Goal: Information Seeking & Learning: Learn about a topic

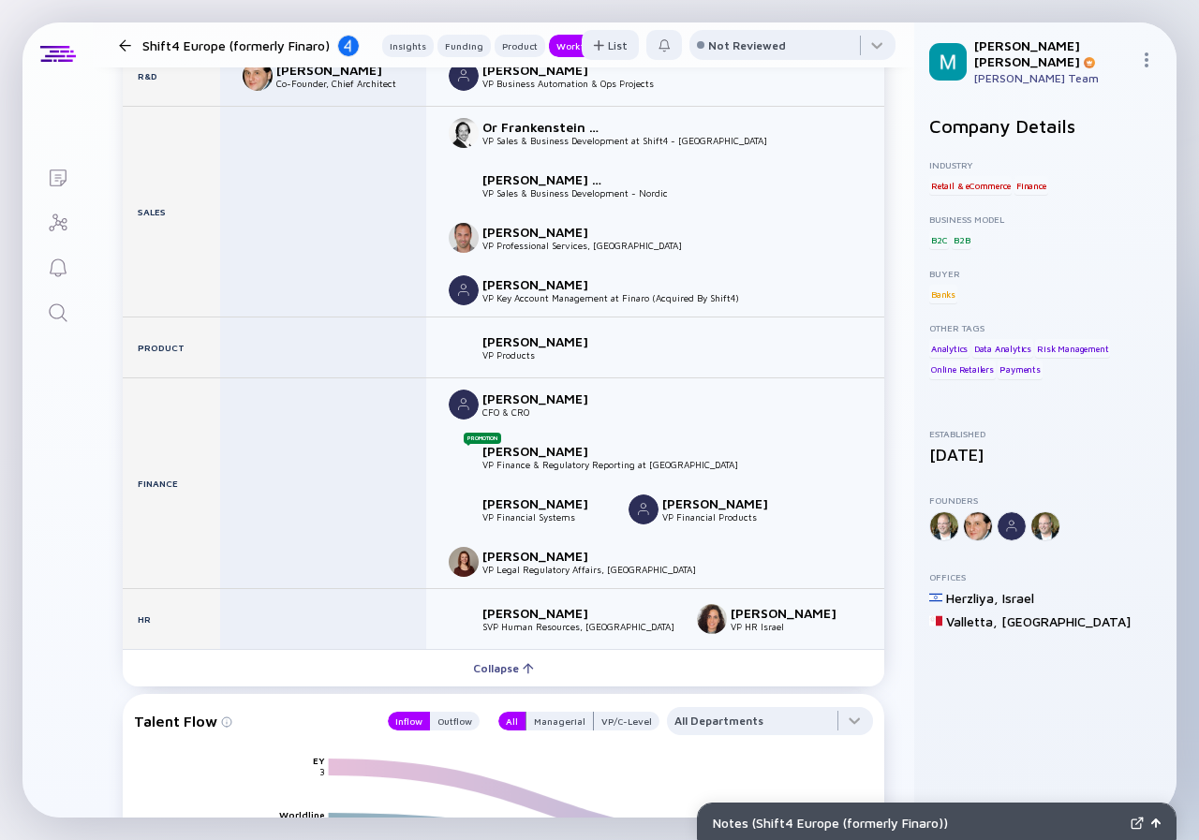
scroll to position [2435, 0]
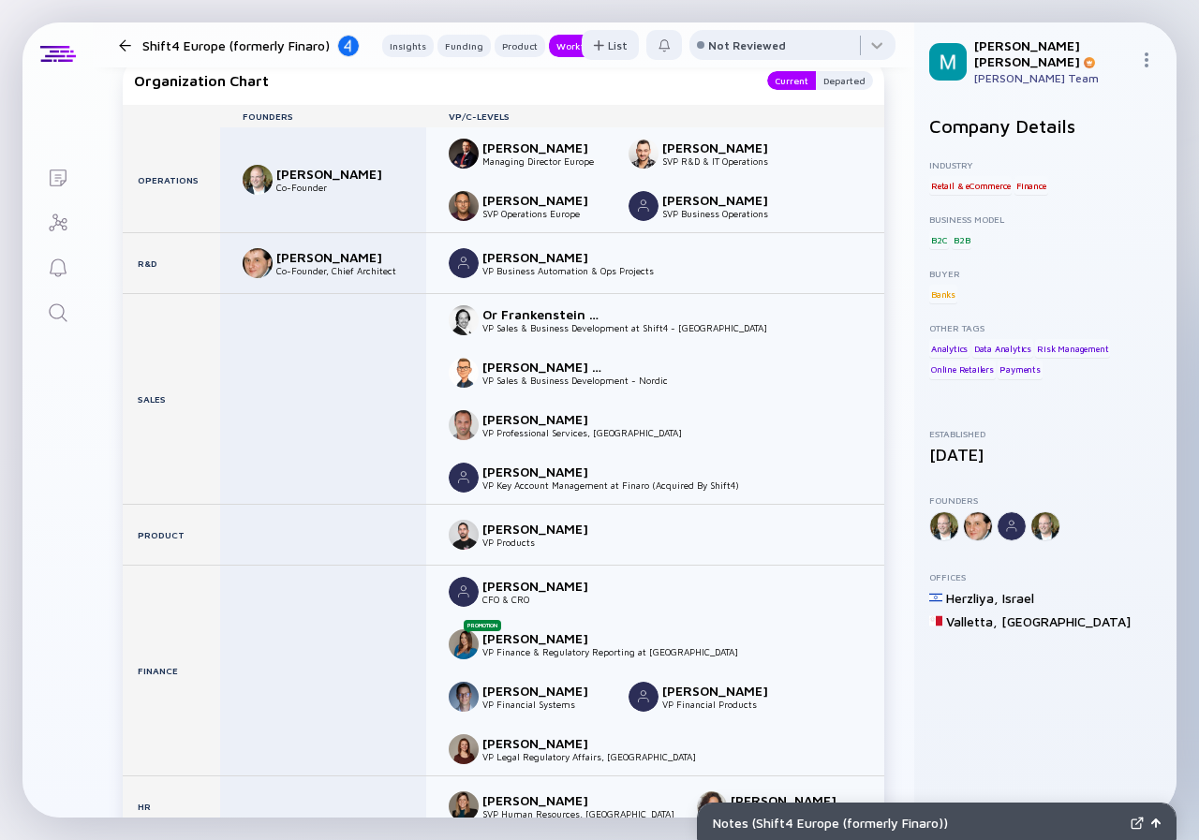
click at [125, 42] on div at bounding box center [125, 45] width 12 height 12
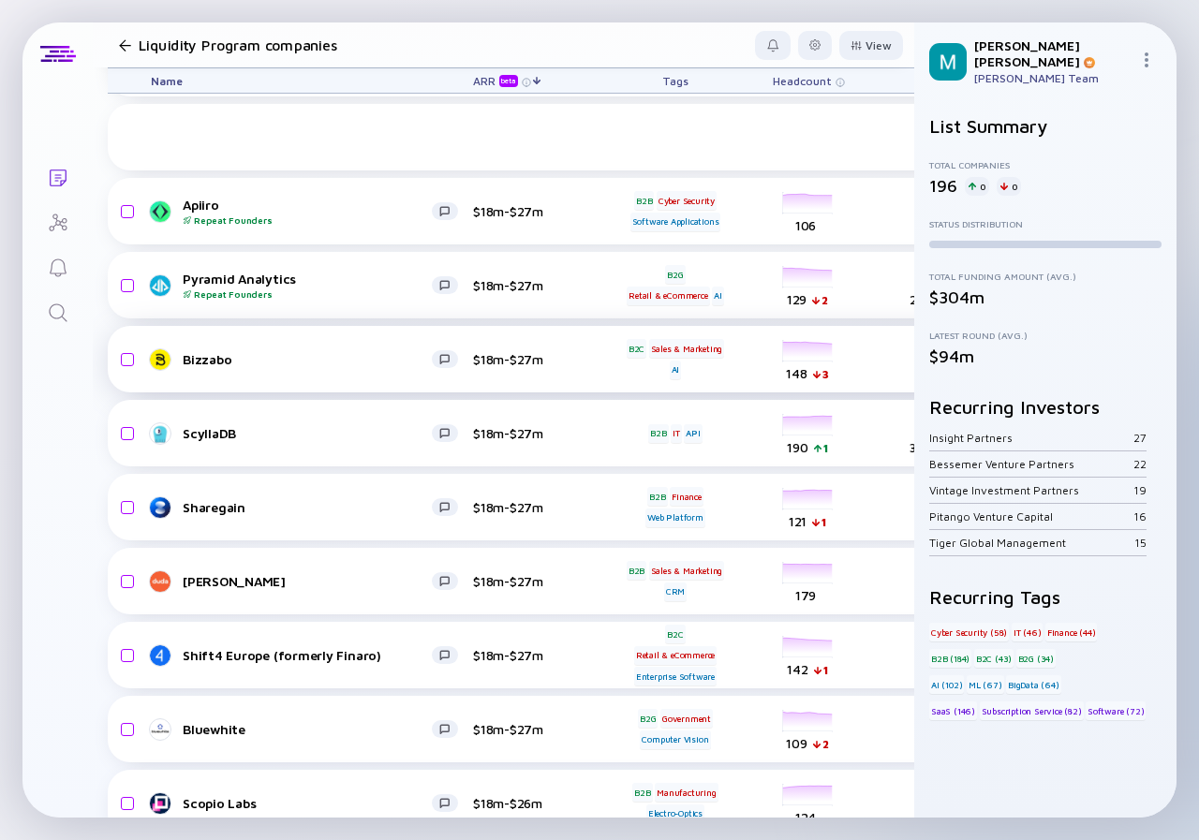
scroll to position [4605, 0]
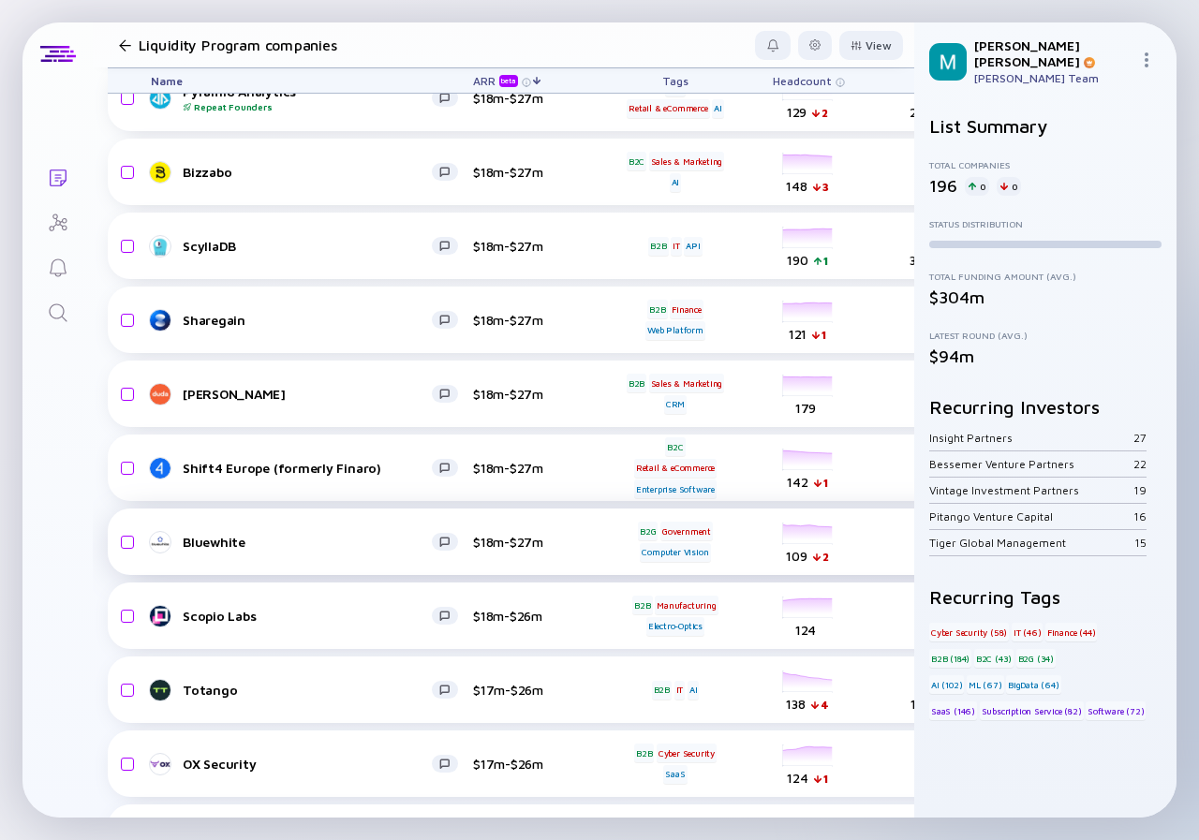
click at [271, 531] on link "Bluewhite" at bounding box center [312, 542] width 322 height 22
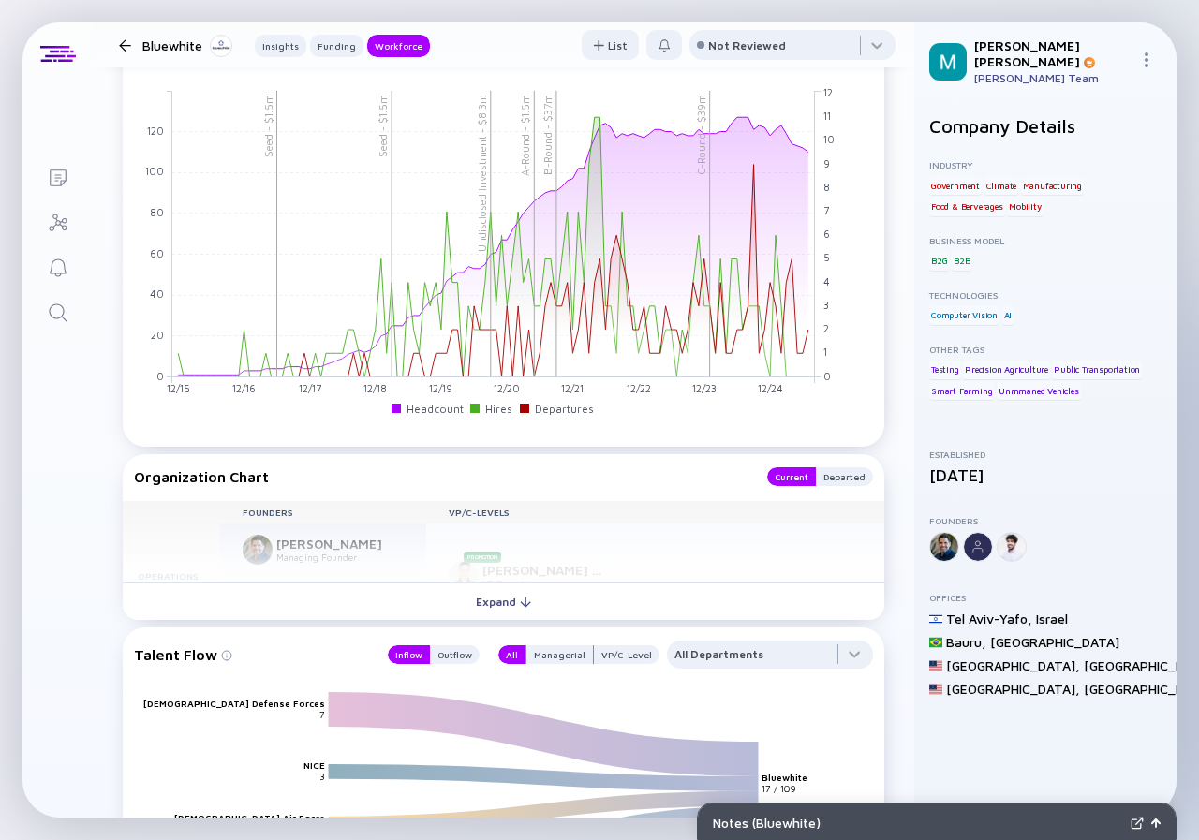
scroll to position [1966, 0]
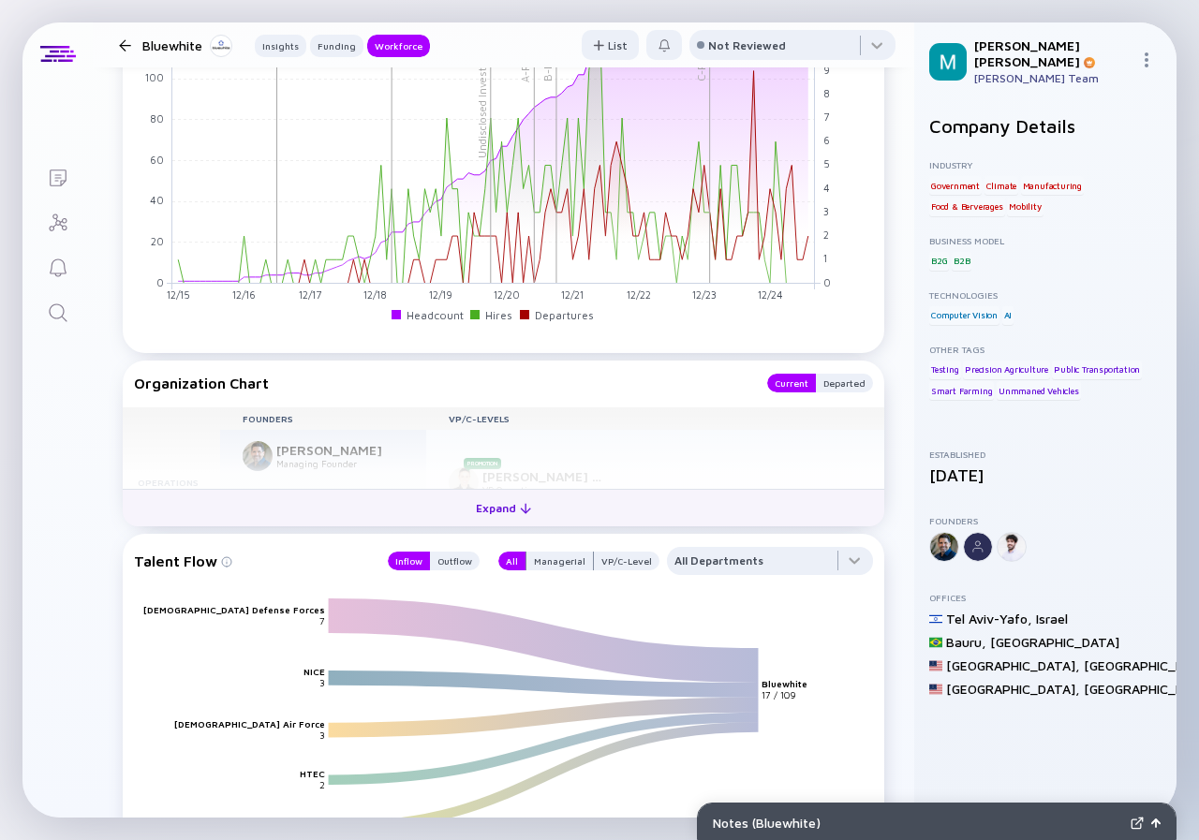
click at [498, 507] on div "Expand" at bounding box center [503, 507] width 78 height 29
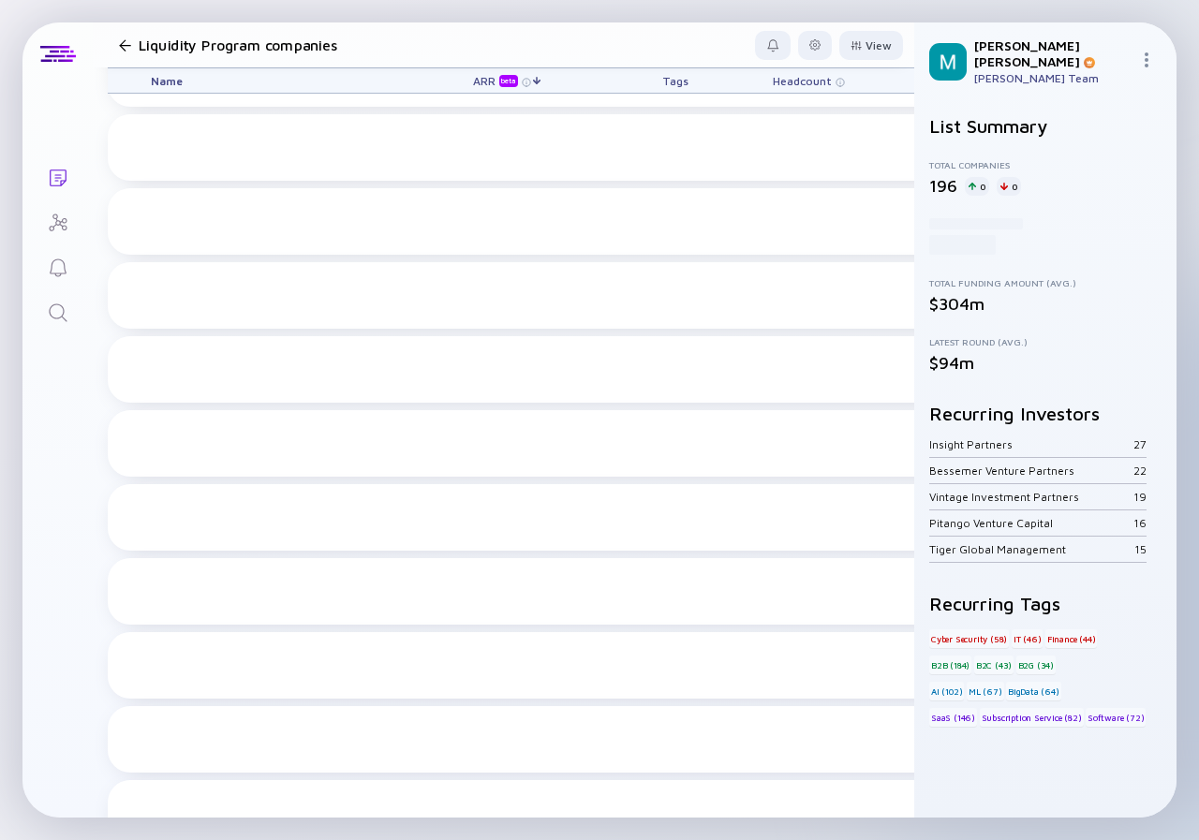
scroll to position [4605, 0]
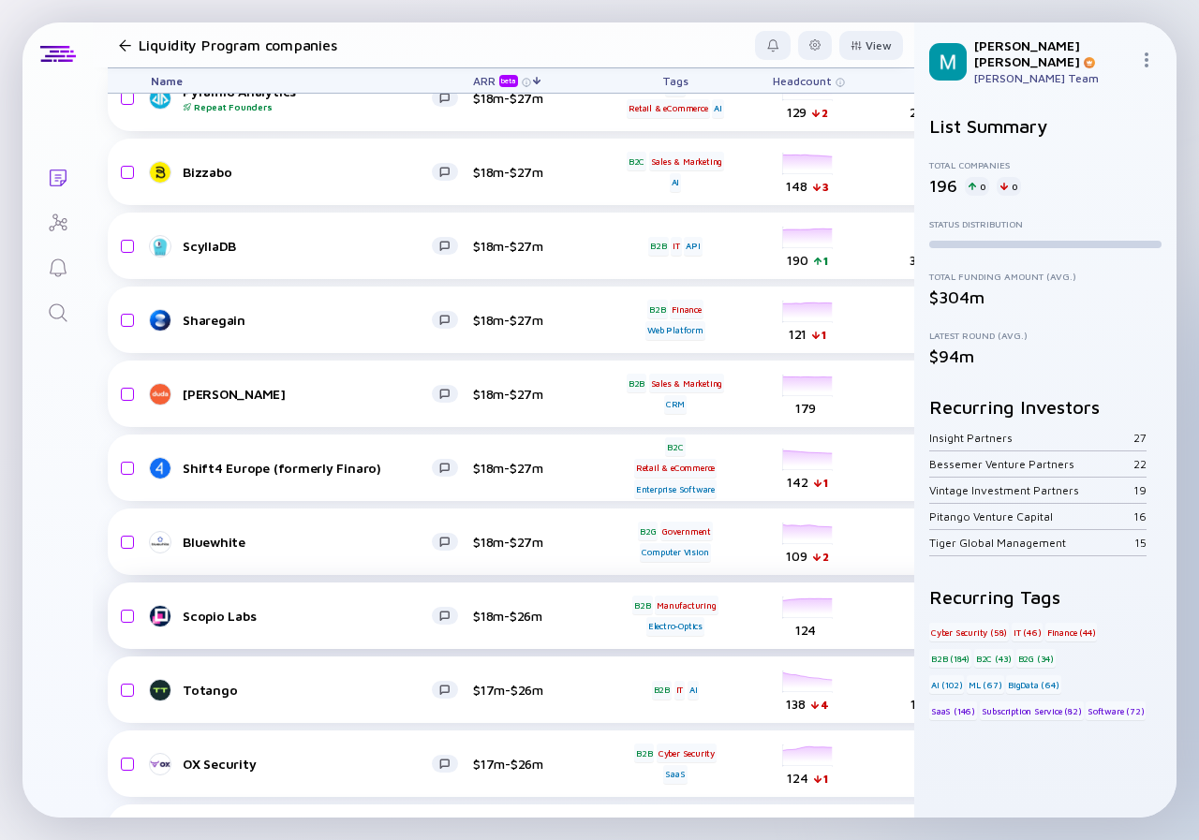
click at [300, 613] on div "Scopio Labs" at bounding box center [307, 616] width 249 height 16
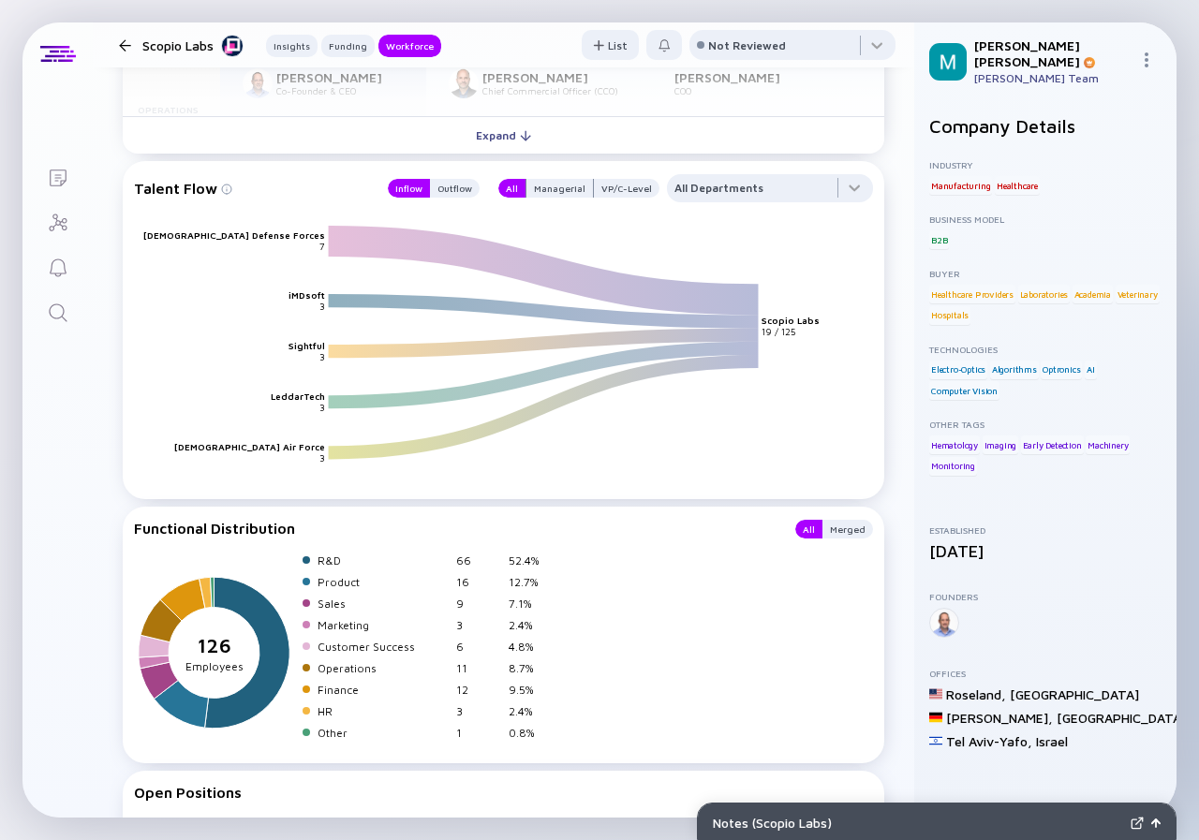
scroll to position [2029, 0]
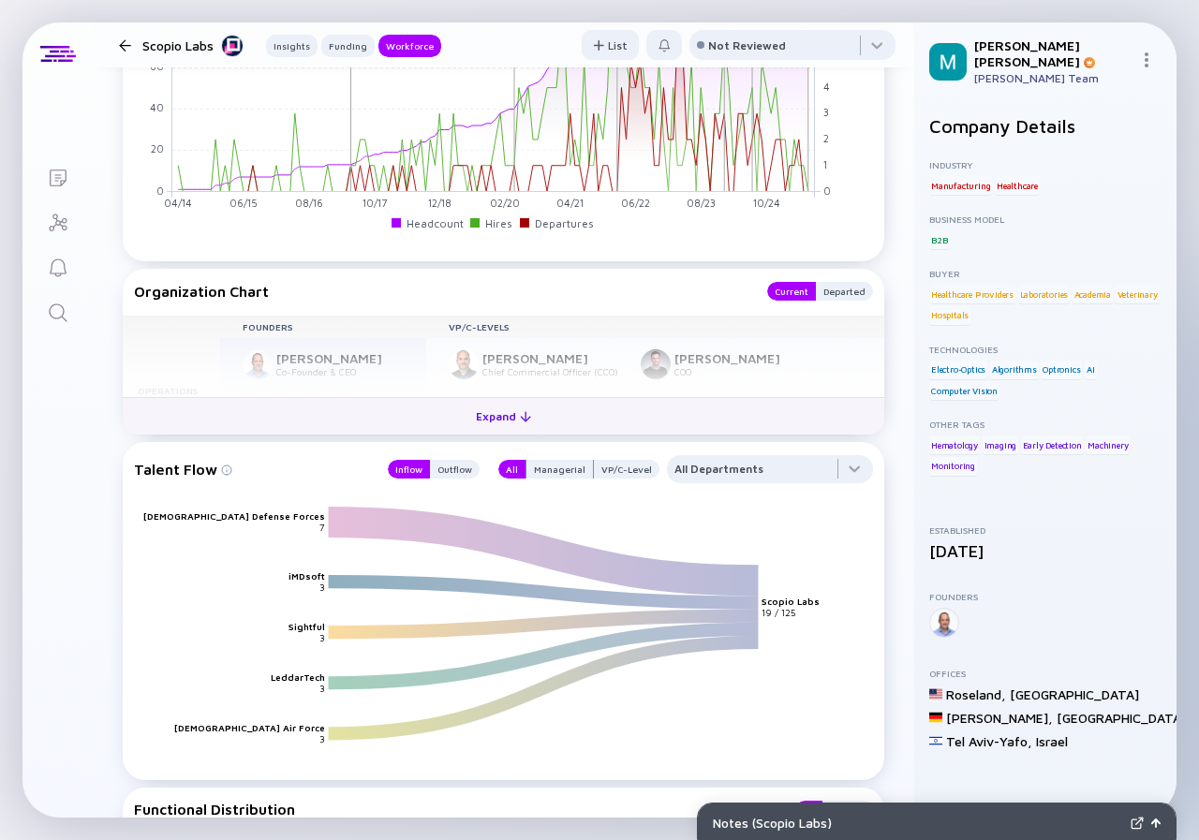
click at [493, 407] on div "Expand" at bounding box center [503, 416] width 78 height 29
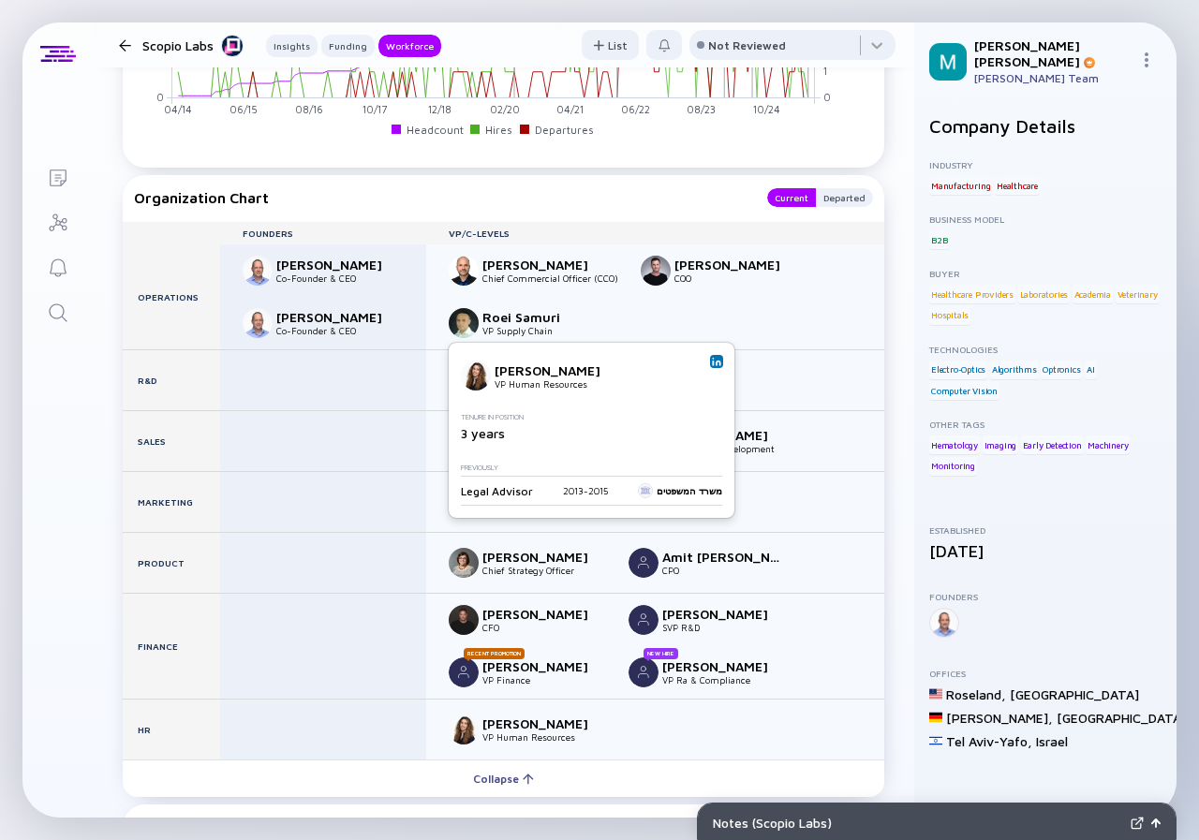
scroll to position [2310, 0]
